Goal: Information Seeking & Learning: Learn about a topic

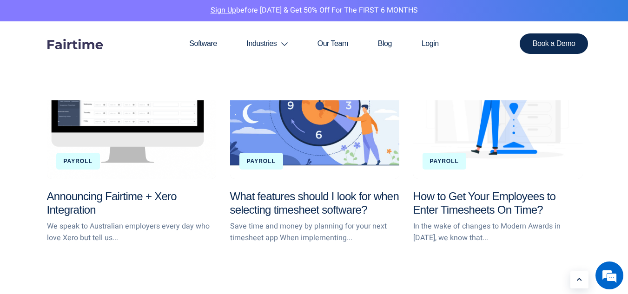
scroll to position [2168, 0]
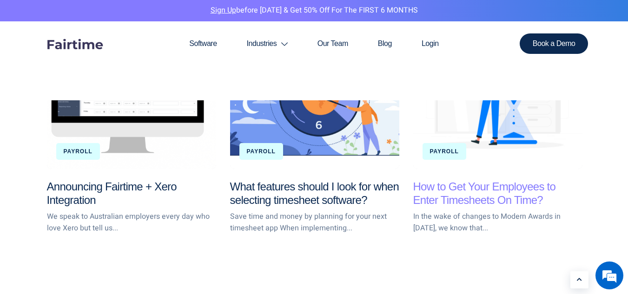
click at [436, 197] on link "How to Get Your Employees to Enter Timesheets On Time?" at bounding box center [484, 193] width 143 height 26
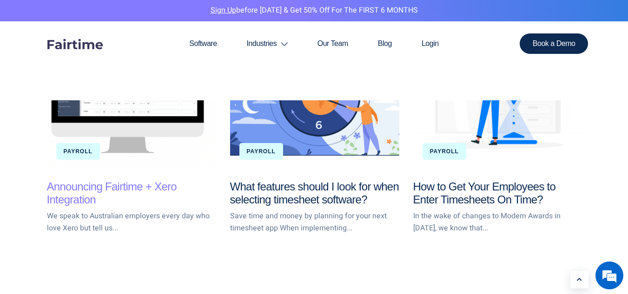
click at [81, 192] on link "Announcing Fairtime + Xero Integration" at bounding box center [112, 193] width 130 height 26
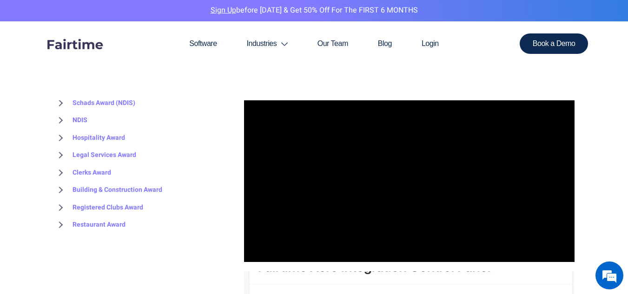
scroll to position [756, 0]
